Goal: Find specific page/section: Find specific page/section

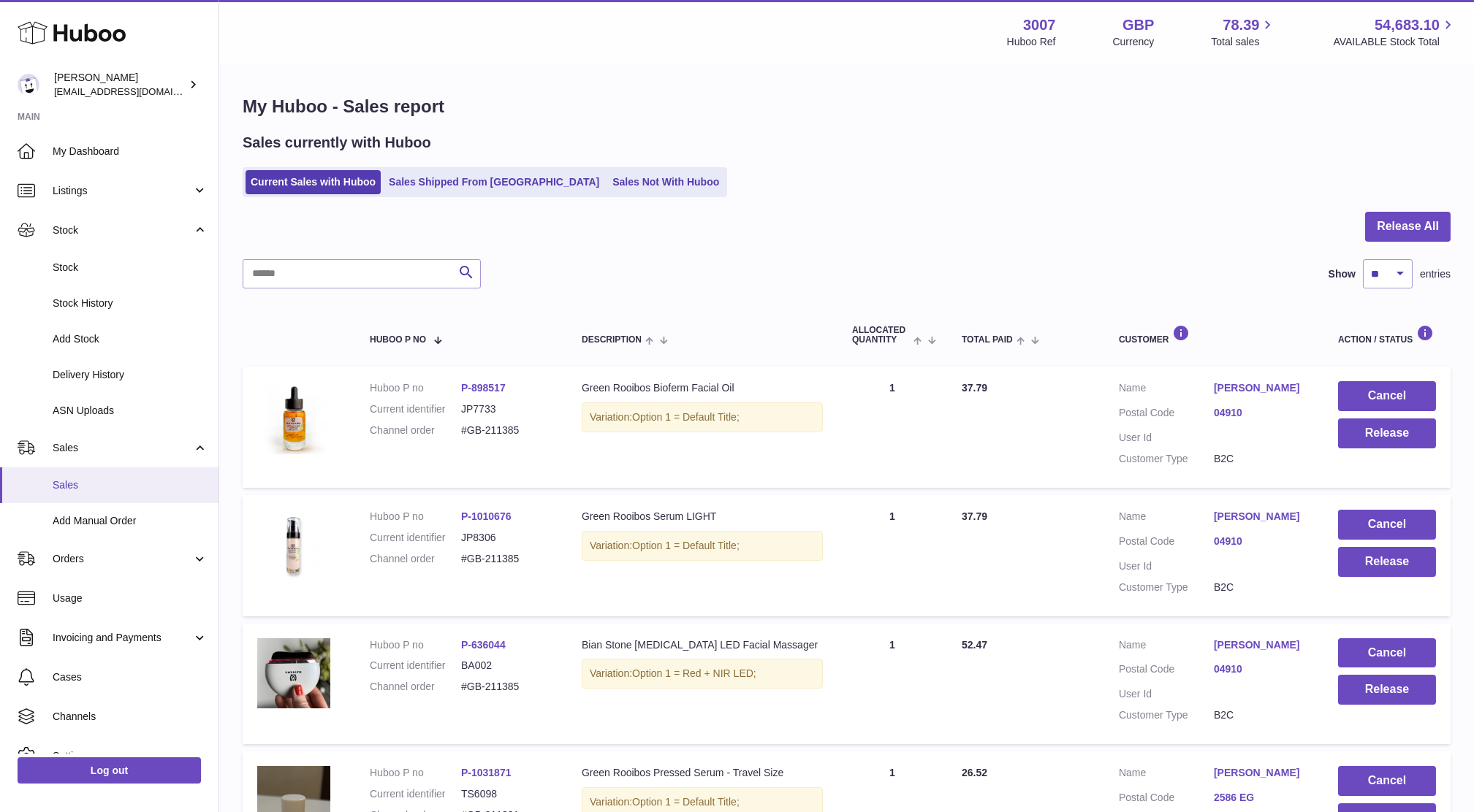
click at [70, 486] on span "Sales" at bounding box center [130, 485] width 155 height 14
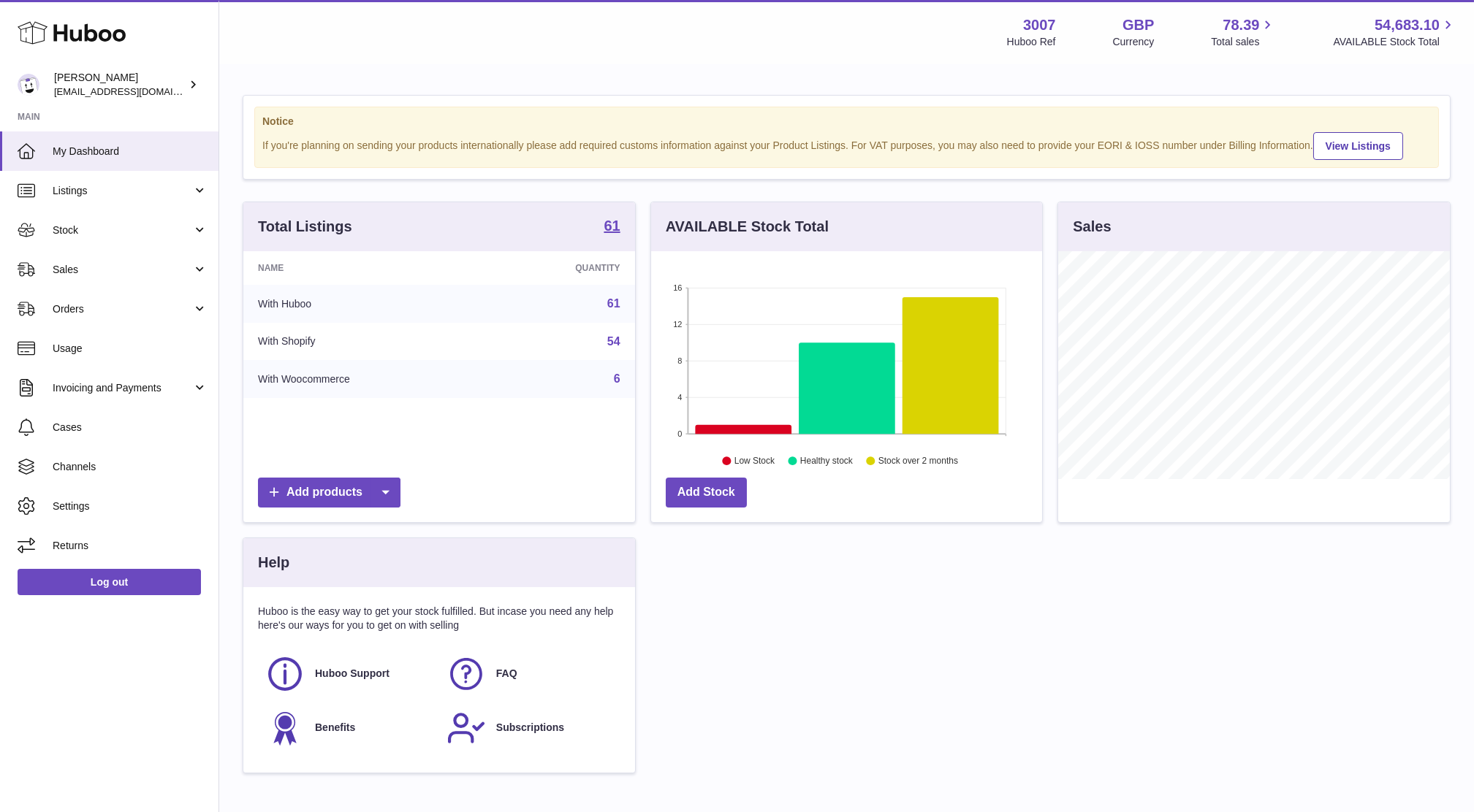
scroll to position [227, 391]
click at [109, 256] on link "Sales" at bounding box center [109, 270] width 219 height 39
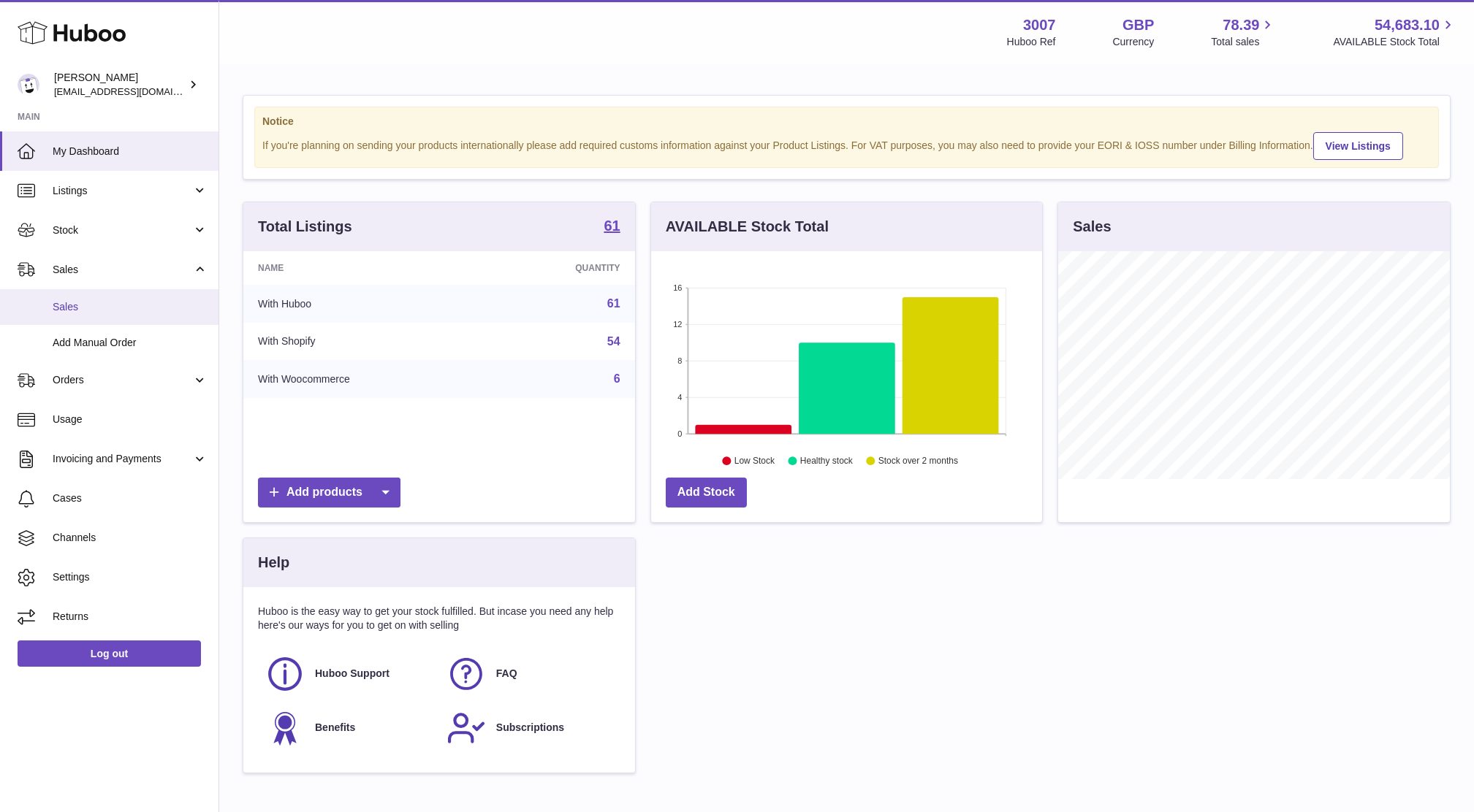
click at [107, 315] on link "Sales" at bounding box center [109, 307] width 219 height 36
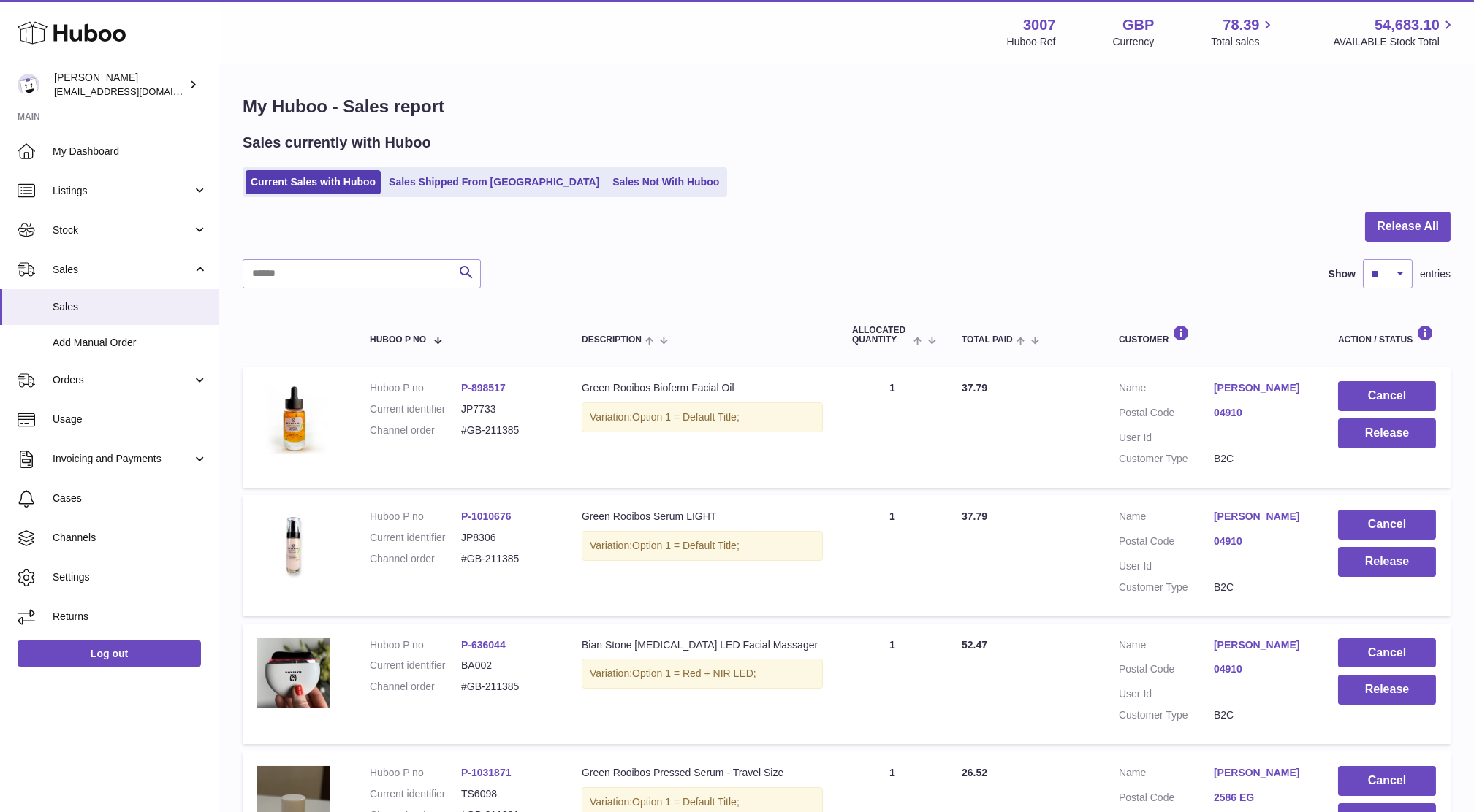
click at [1466, 308] on div "My Huboo - Sales report Sales currently with Huboo Current Sales with Huboo Sal…" at bounding box center [846, 705] width 1255 height 1280
click at [91, 231] on span "Stock" at bounding box center [122, 230] width 139 height 14
